Goal: Navigation & Orientation: Find specific page/section

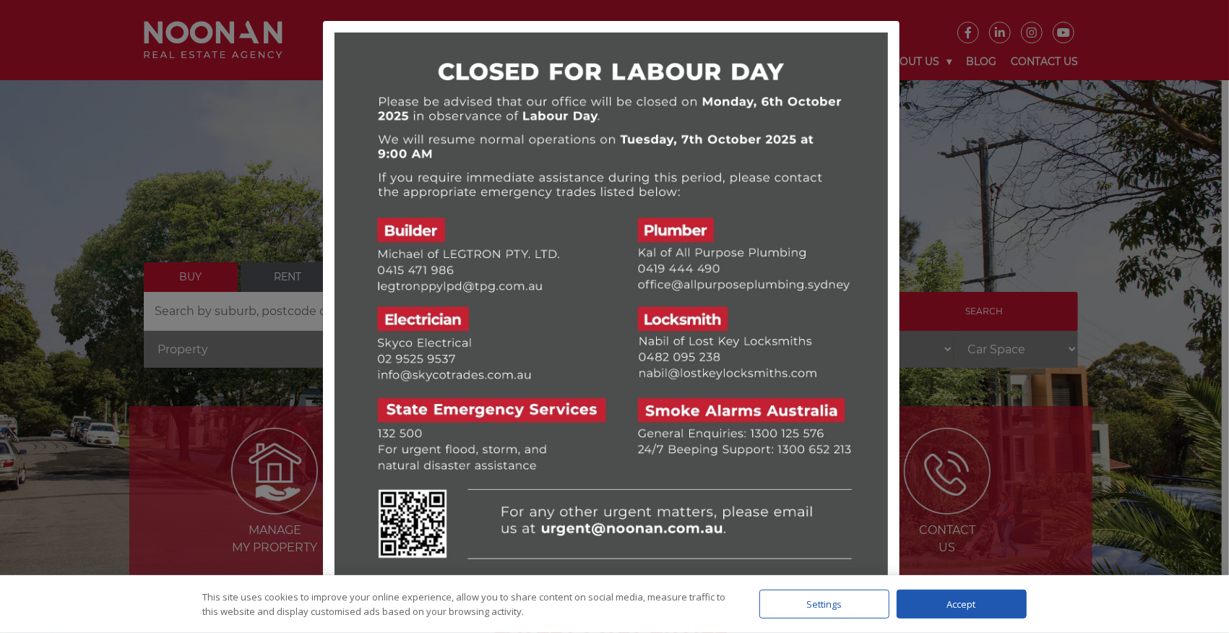
click at [956, 612] on div "Accept" at bounding box center [961, 603] width 130 height 29
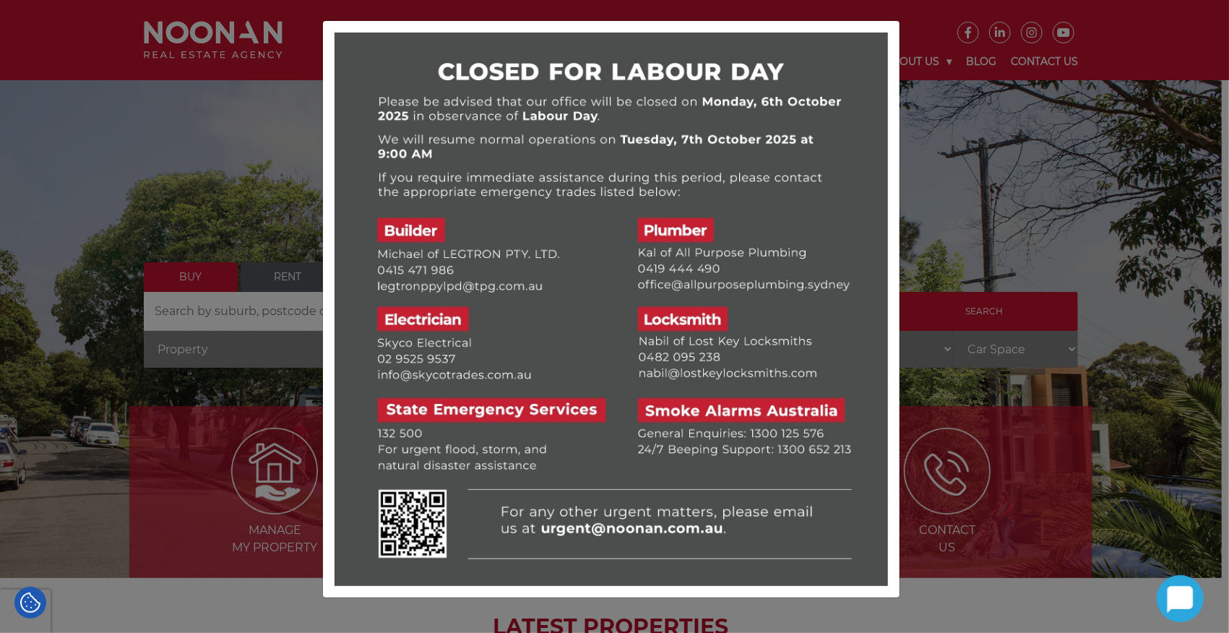
click at [932, 24] on div at bounding box center [614, 316] width 1229 height 633
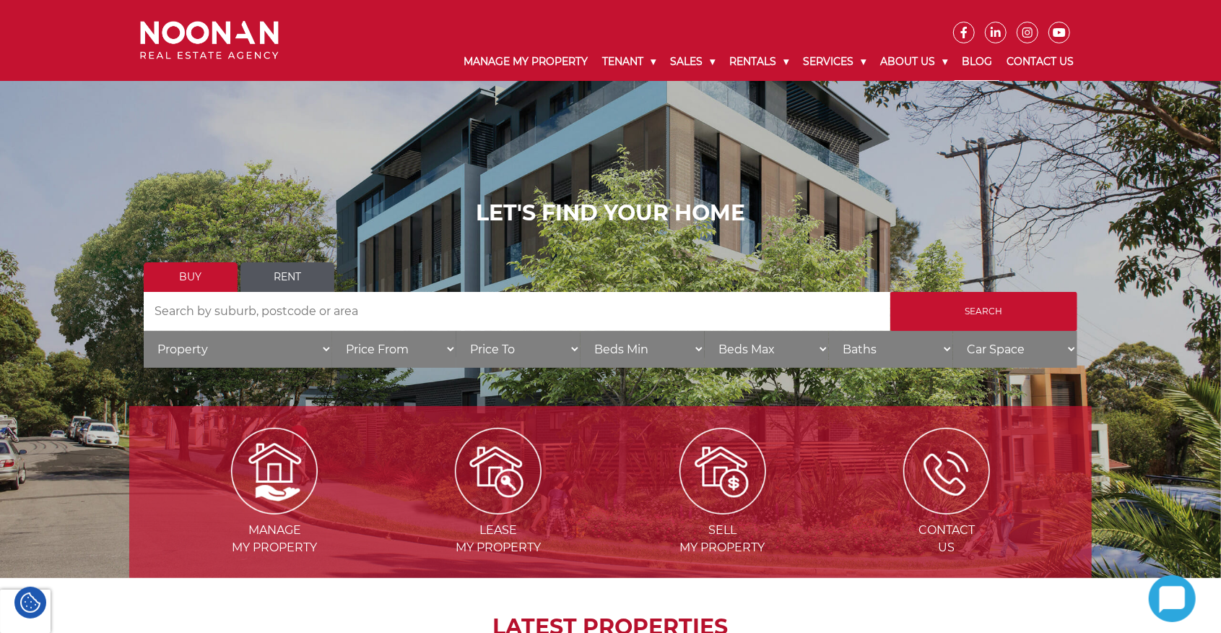
click at [985, 68] on link "Blog" at bounding box center [977, 62] width 45 height 38
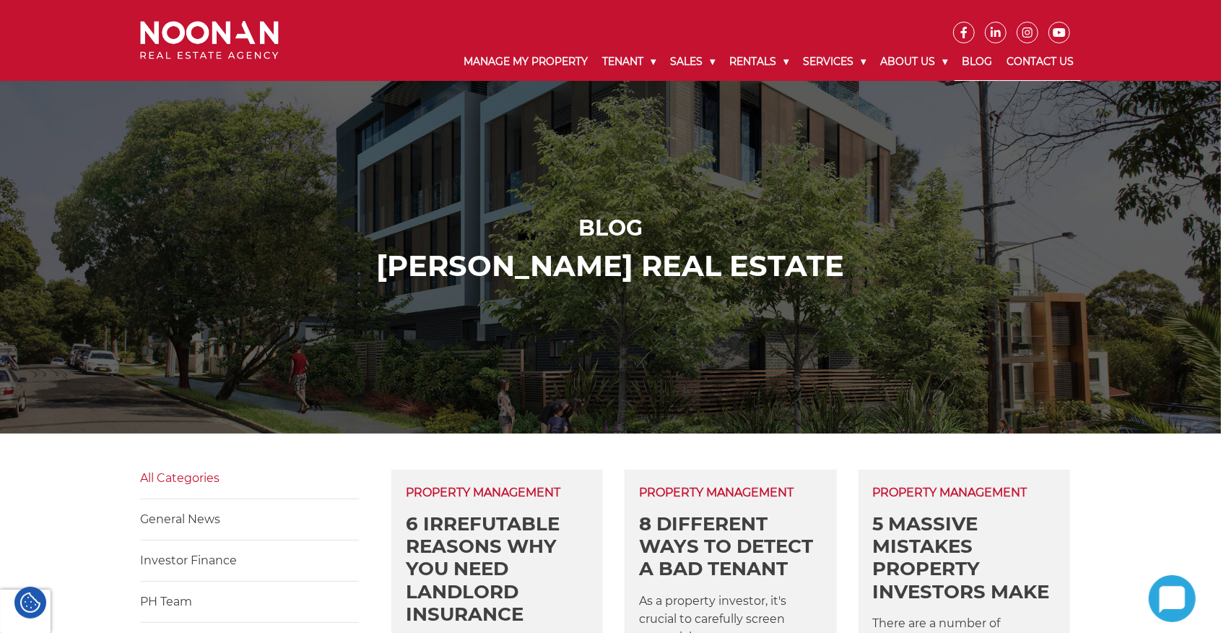
click at [1023, 64] on link "Contact Us" at bounding box center [1041, 62] width 82 height 38
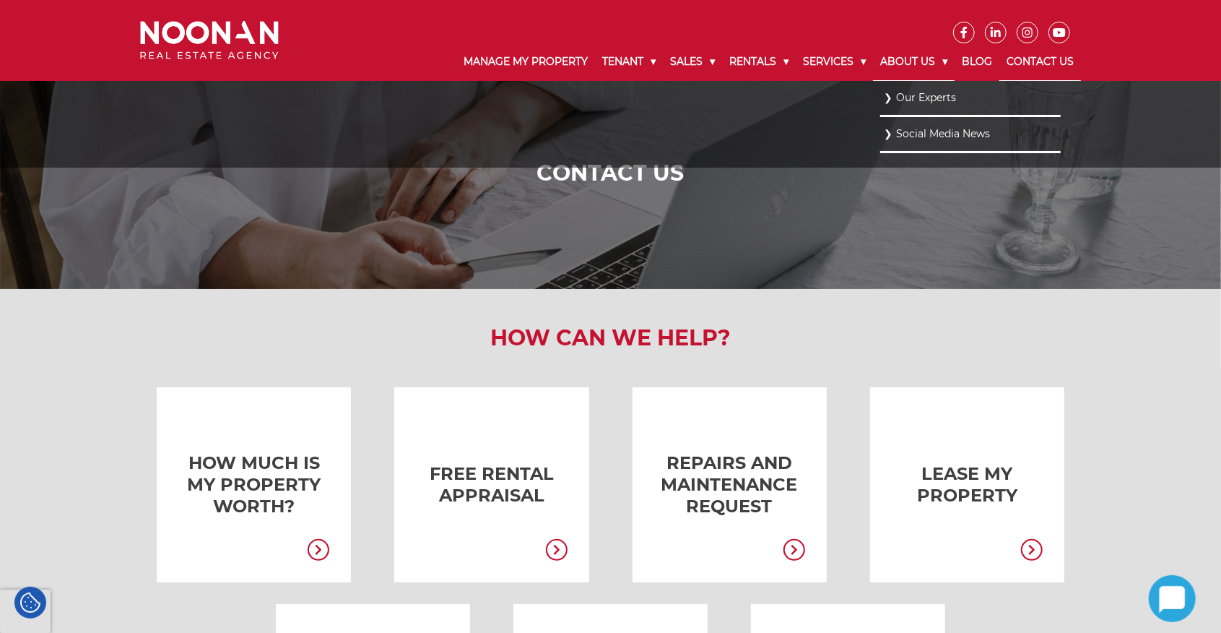
click at [906, 67] on link "About Us" at bounding box center [914, 62] width 82 height 38
click at [912, 95] on link "Our Experts" at bounding box center [970, 98] width 173 height 20
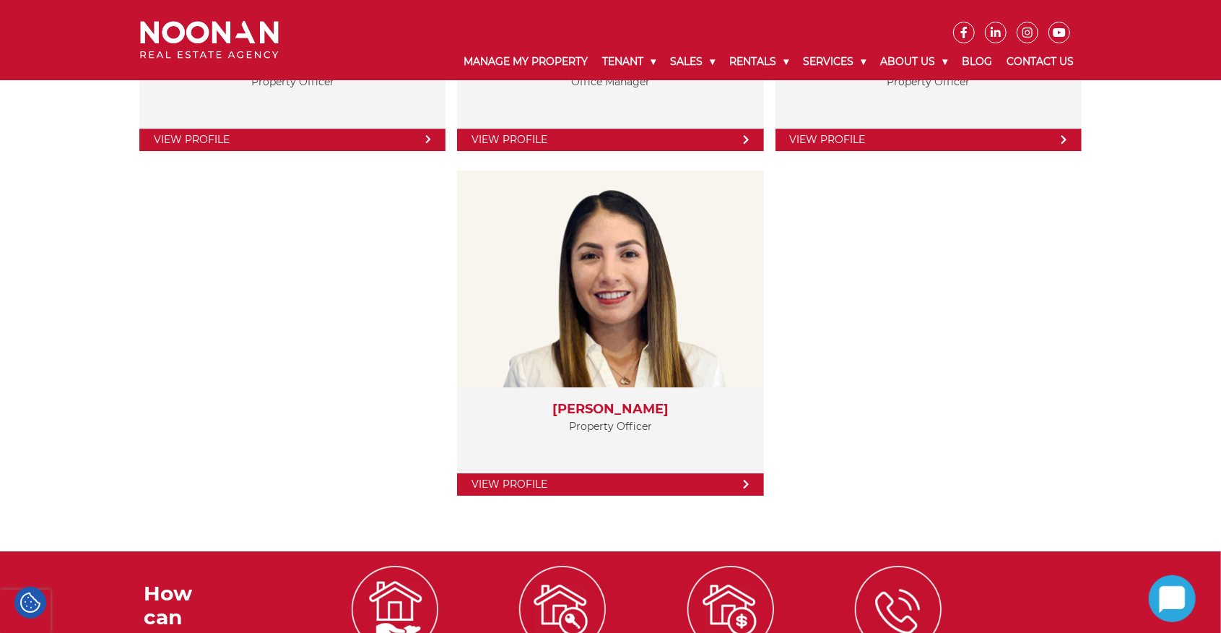
scroll to position [2792, 0]
